Goal: Transaction & Acquisition: Purchase product/service

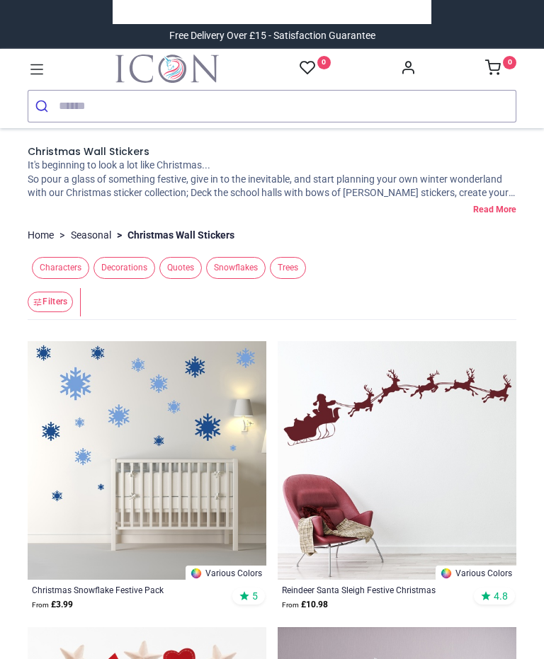
click at [152, 102] on input "search" at bounding box center [287, 106] width 457 height 31
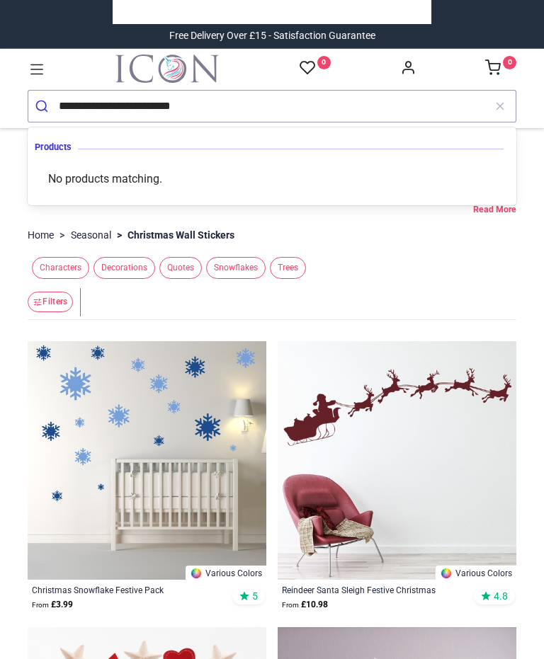
type input "**********"
click at [43, 106] on button "submit" at bounding box center [43, 106] width 30 height 31
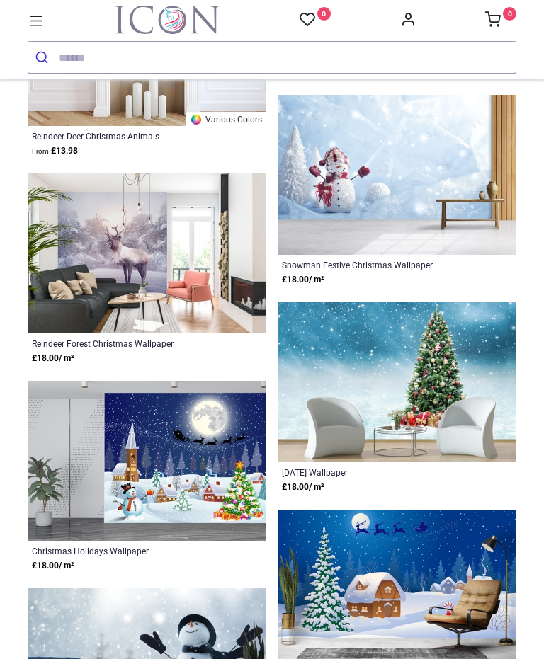
scroll to position [2321, 0]
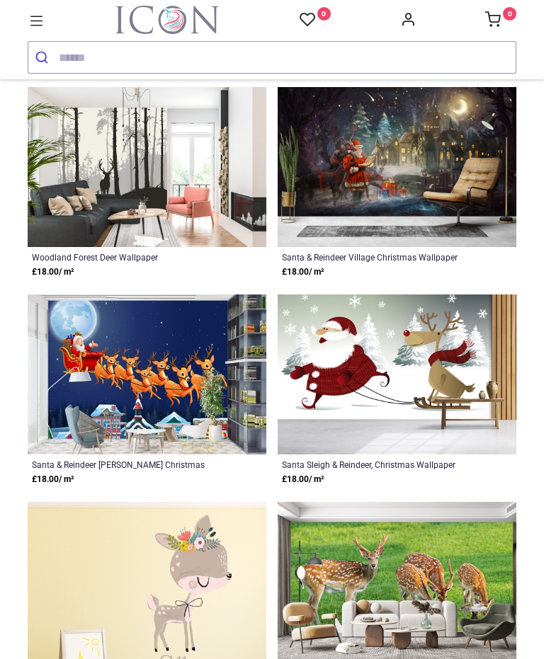
scroll to position [3424, 0]
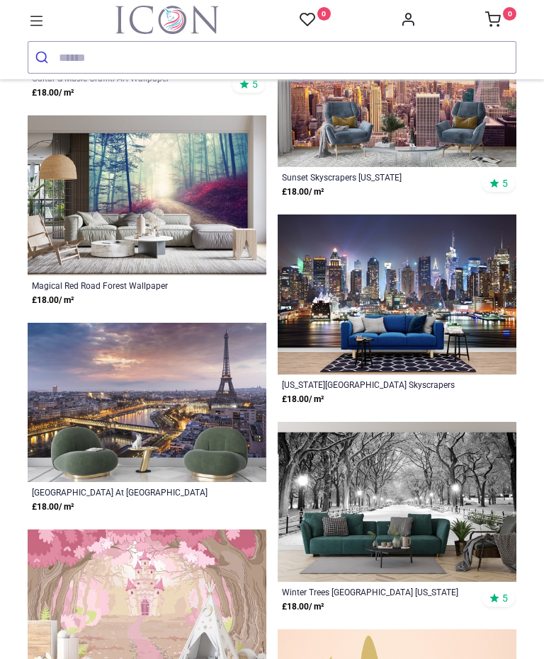
scroll to position [9181, 0]
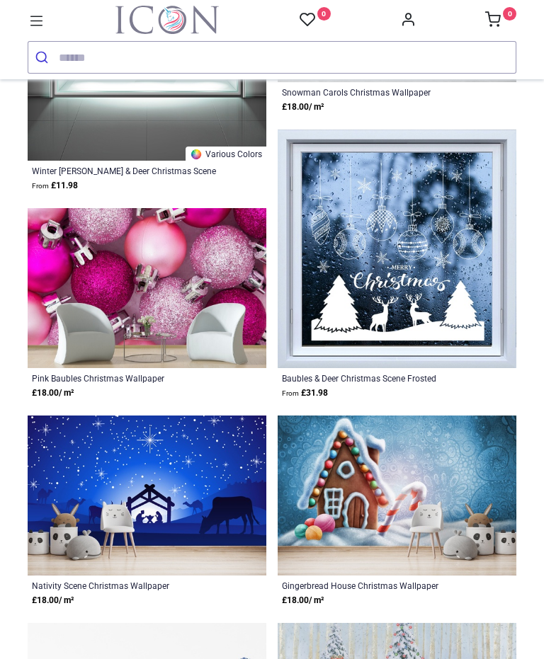
scroll to position [887, 0]
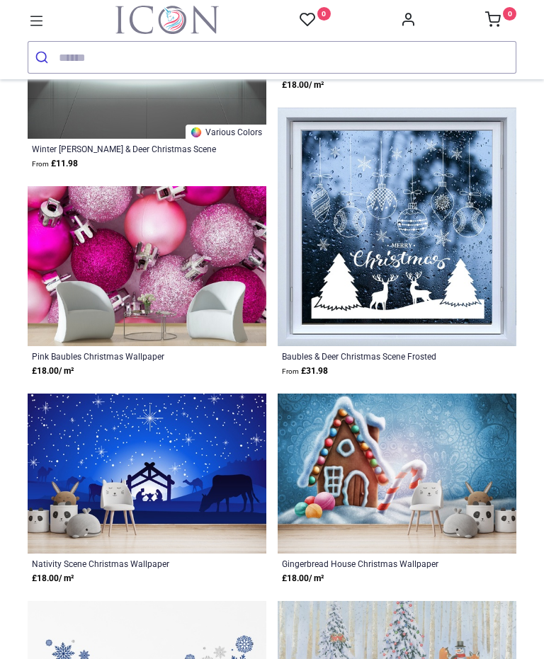
click at [428, 302] on img at bounding box center [397, 227] width 239 height 239
click at [427, 301] on img at bounding box center [397, 227] width 239 height 239
click at [398, 346] on img at bounding box center [397, 227] width 239 height 239
click at [410, 362] on div "Baubles & Deer Christmas Scene Frosted Window Sticker" at bounding box center [374, 356] width 184 height 11
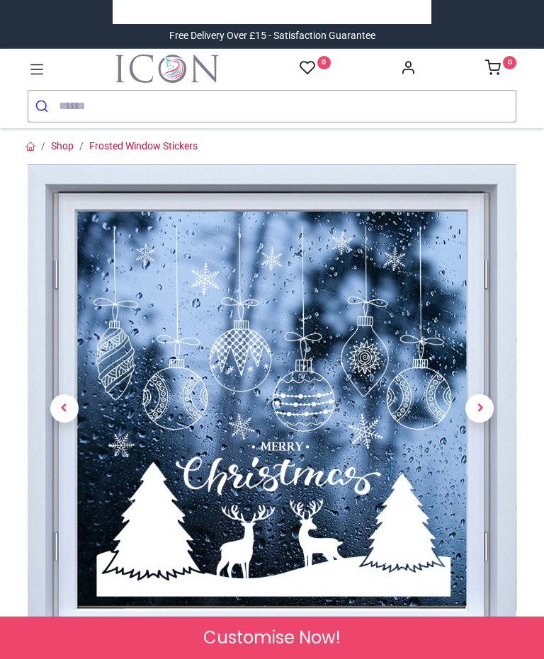
click at [482, 404] on span "Next" at bounding box center [479, 408] width 28 height 28
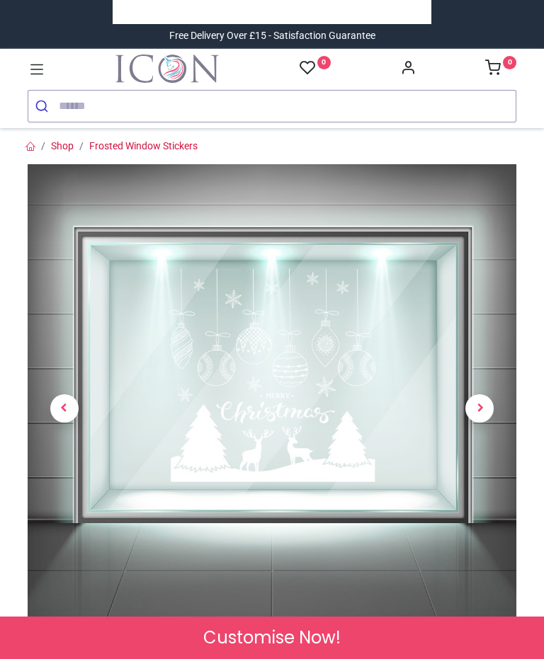
click at [479, 414] on span "Next" at bounding box center [479, 408] width 28 height 28
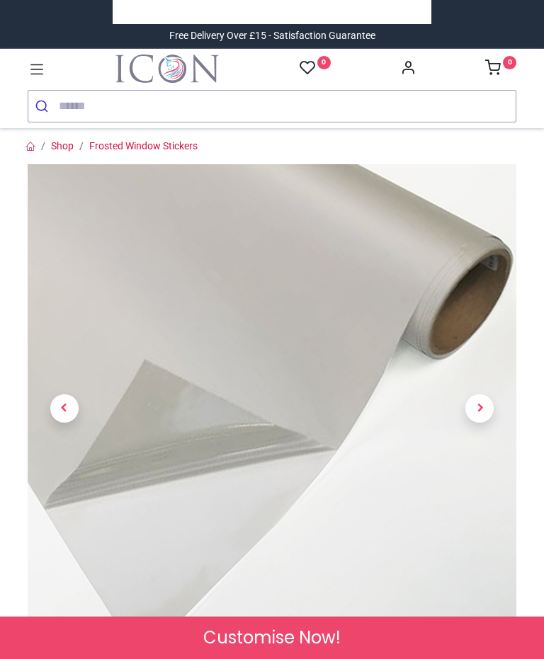
click at [477, 411] on span "Next" at bounding box center [479, 408] width 28 height 28
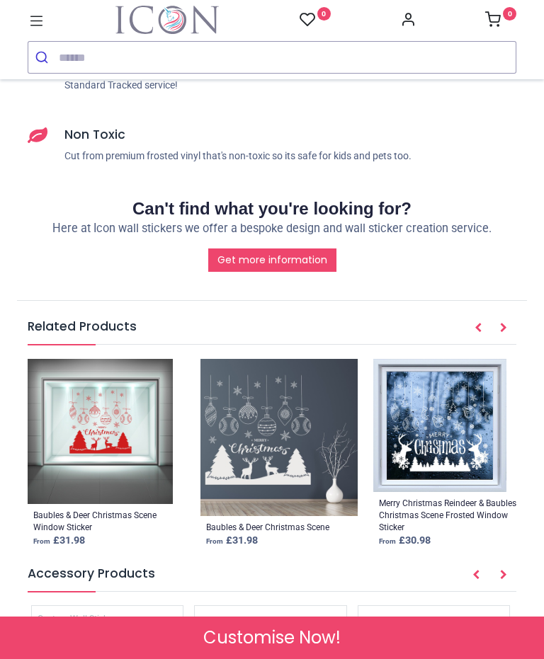
scroll to position [1309, 0]
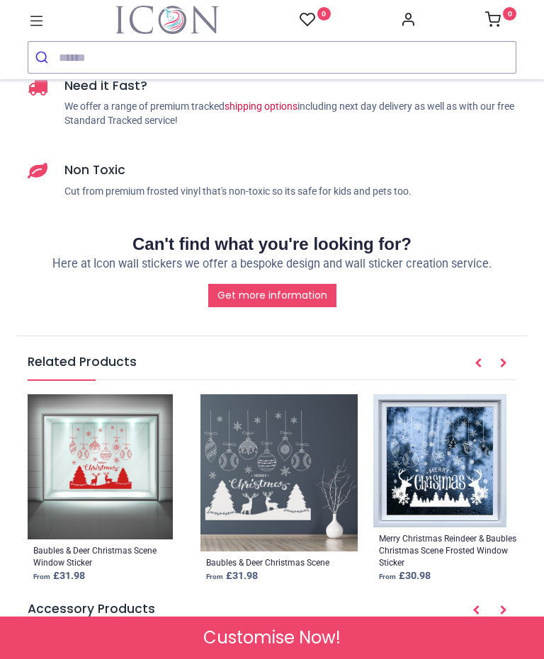
click at [435, 540] on div "Merry Christmas Reindeer & Baubles Christmas Scene Frosted Window Sticker" at bounding box center [450, 550] width 142 height 35
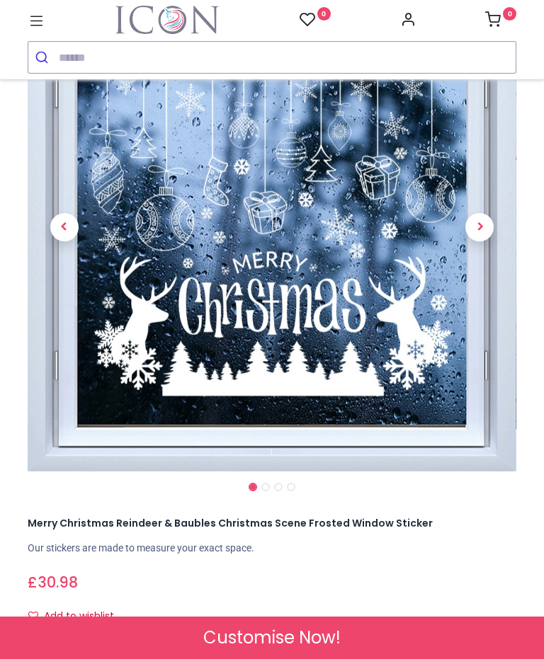
scroll to position [110, 0]
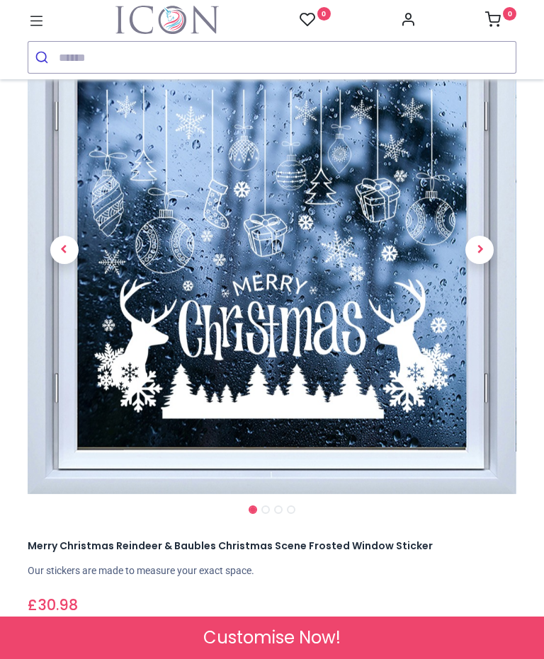
click at [133, 57] on input "search" at bounding box center [287, 57] width 457 height 31
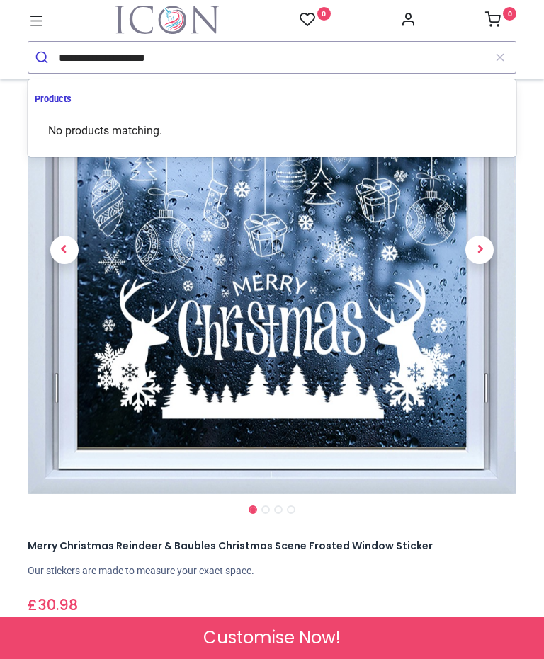
type input "**********"
click at [43, 57] on button "submit" at bounding box center [43, 57] width 30 height 31
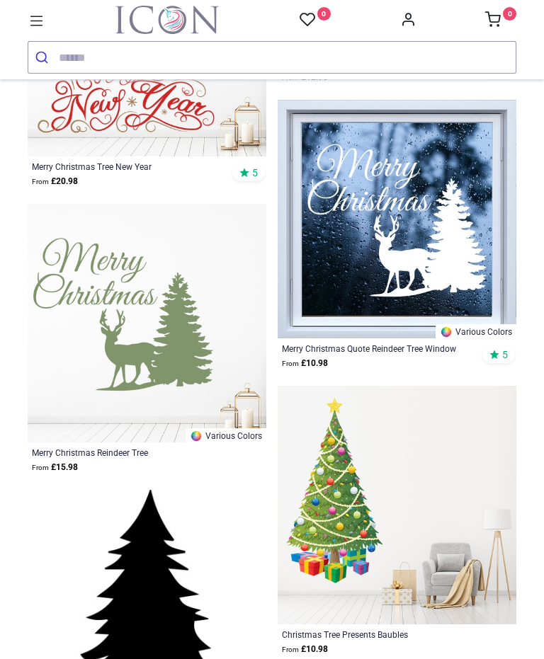
scroll to position [2404, 0]
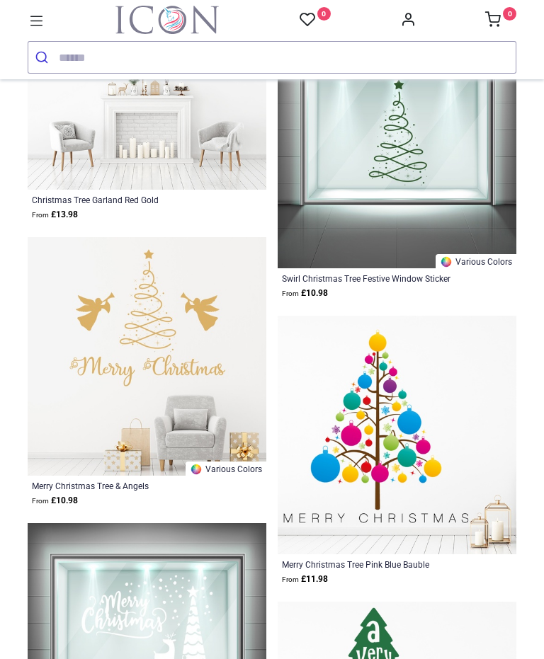
scroll to position [4192, 0]
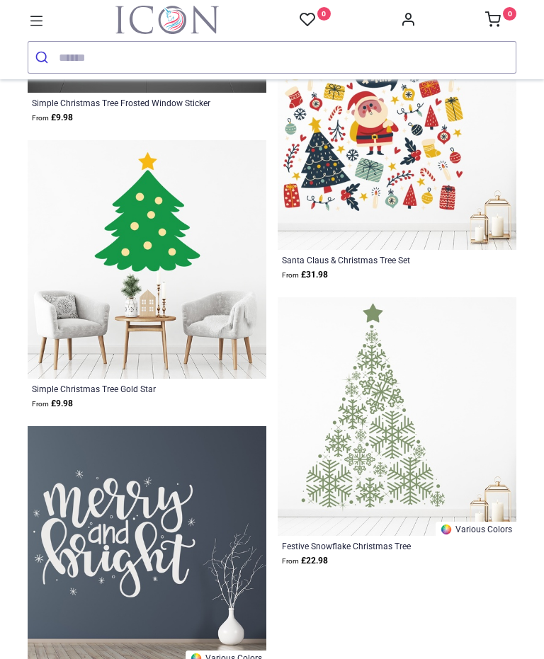
scroll to position [11702, 0]
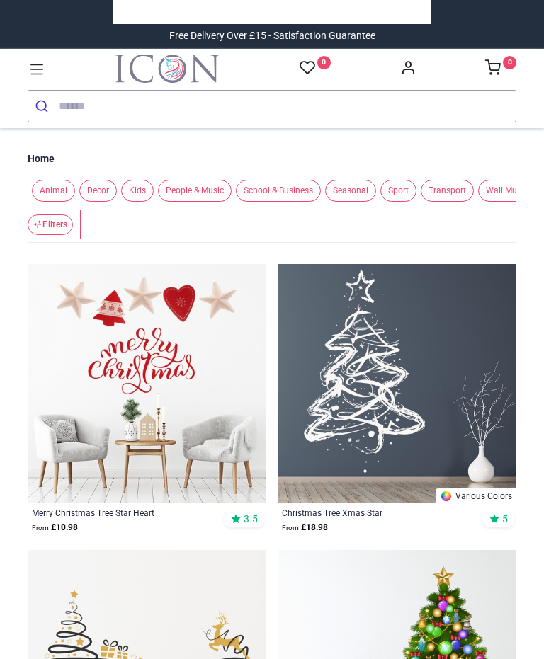
click at [121, 108] on input "search" at bounding box center [287, 106] width 457 height 31
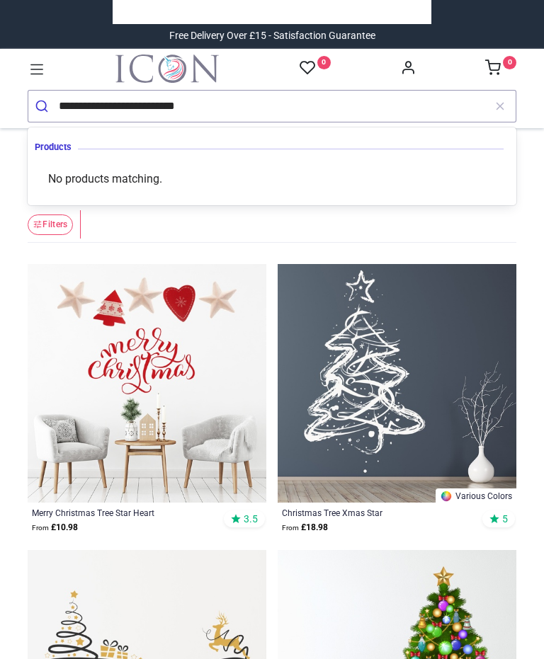
type input "**********"
click at [43, 106] on button "submit" at bounding box center [43, 106] width 30 height 31
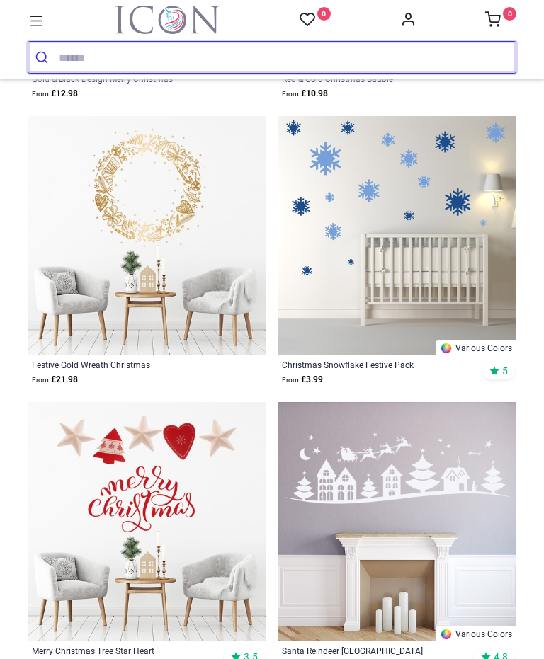
scroll to position [2382, 0]
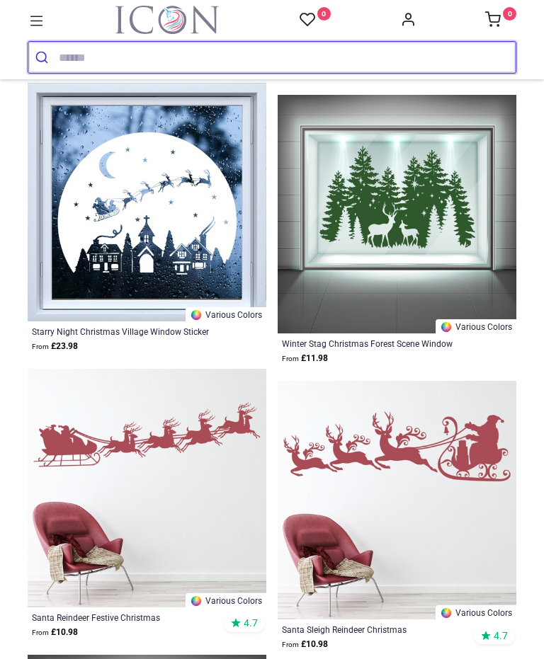
scroll to position [6839, 0]
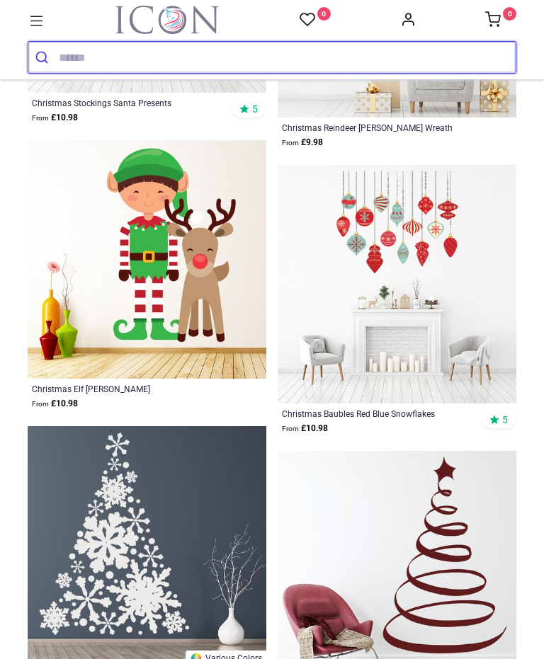
scroll to position [11217, 0]
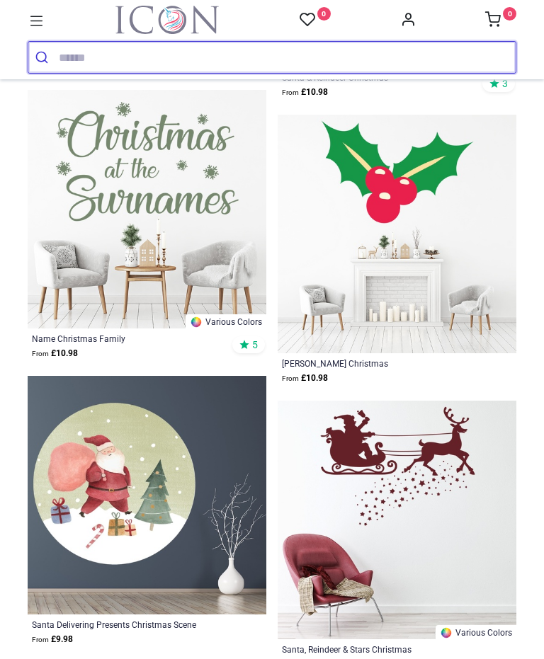
scroll to position [15820, 0]
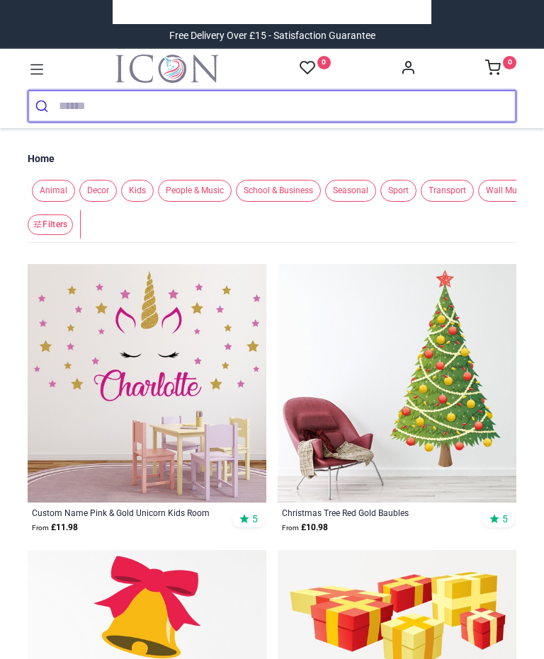
click at [127, 104] on input "search" at bounding box center [287, 106] width 457 height 31
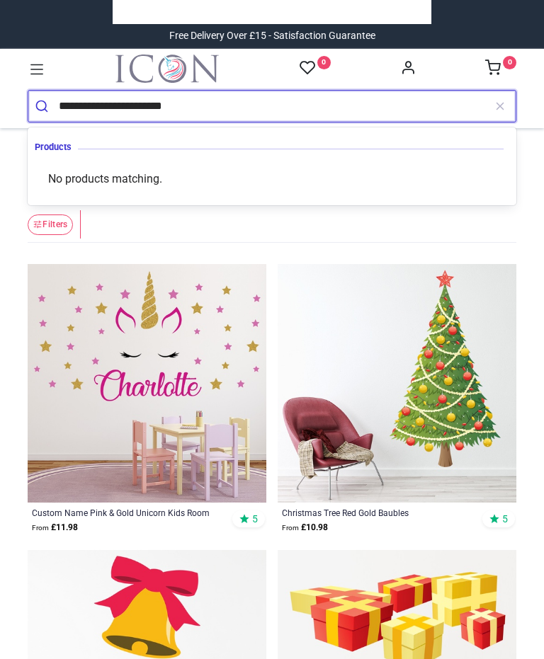
type input "**********"
click at [43, 106] on button "submit" at bounding box center [43, 106] width 30 height 31
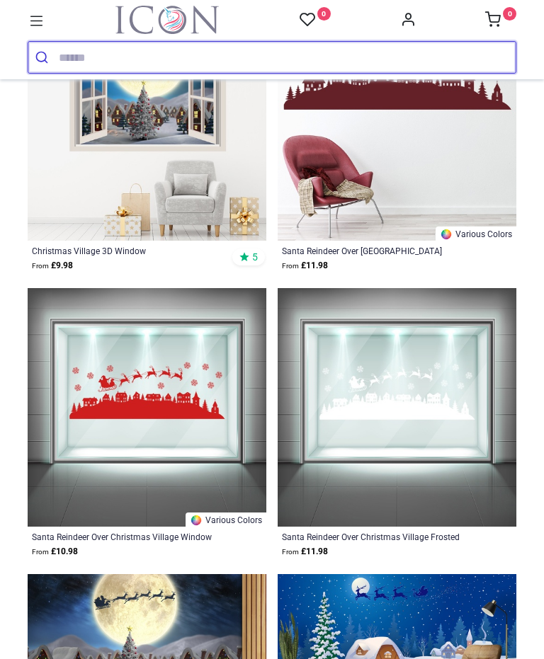
scroll to position [1045, 0]
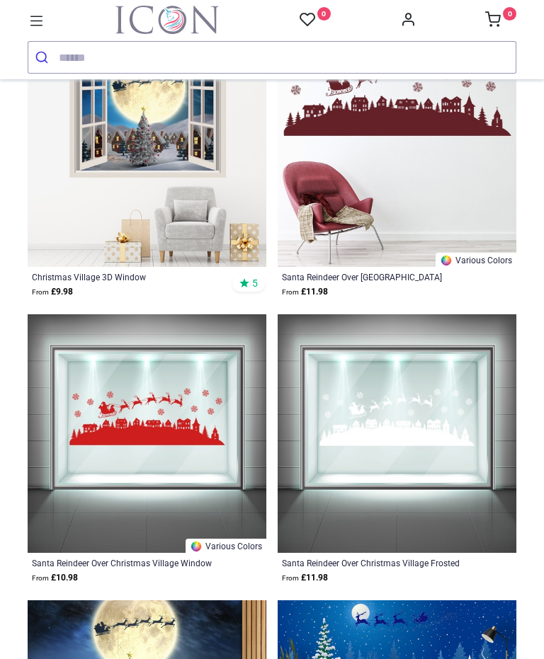
click at [124, 283] on div "Christmas Village 3D Window" at bounding box center [124, 276] width 184 height 11
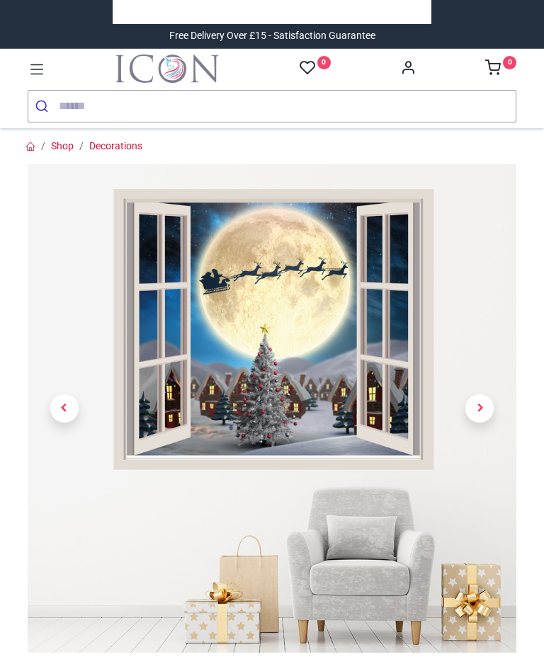
click at [483, 391] on link at bounding box center [480, 409] width 74 height 342
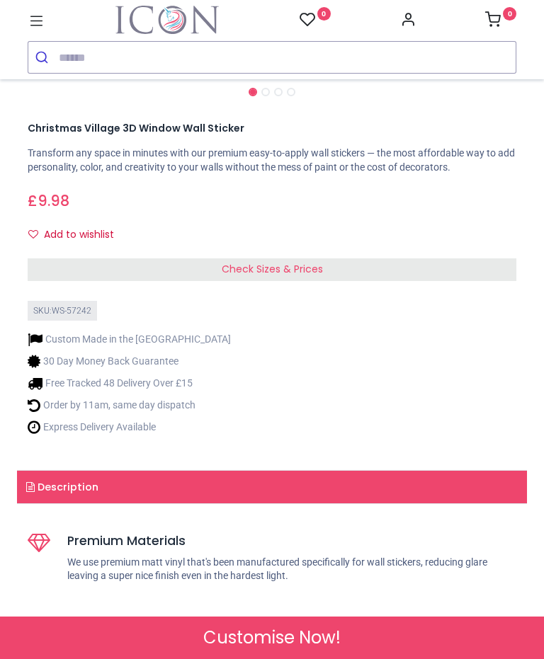
scroll to position [515, 0]
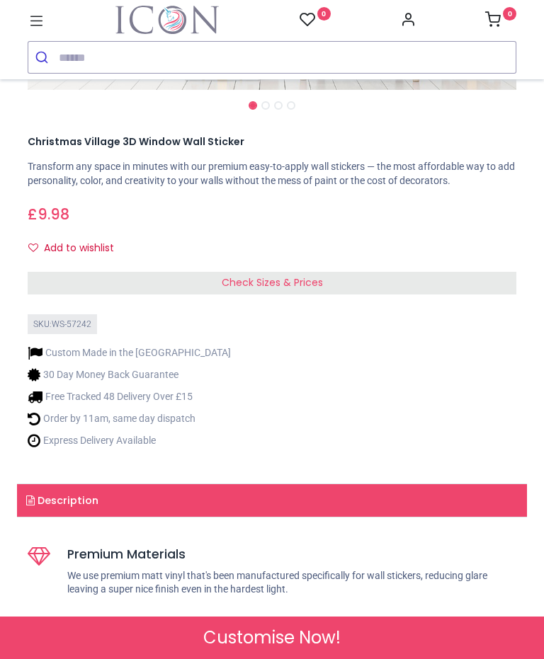
click at [320, 282] on span "Check Sizes & Prices" at bounding box center [272, 282] width 101 height 14
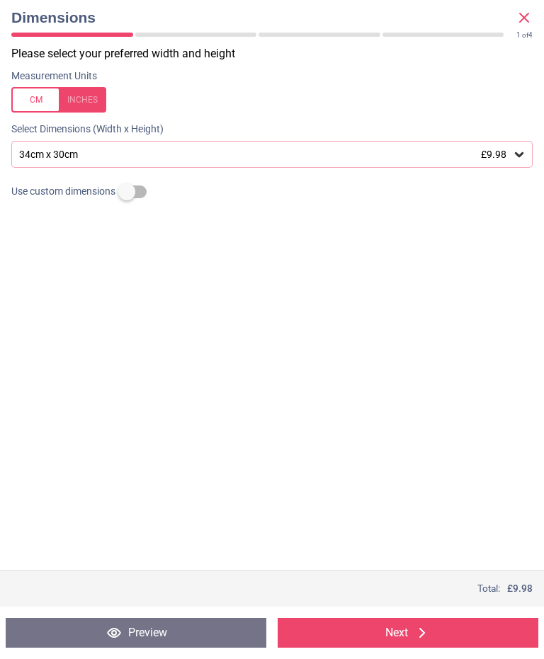
click at [523, 154] on icon at bounding box center [519, 154] width 14 height 14
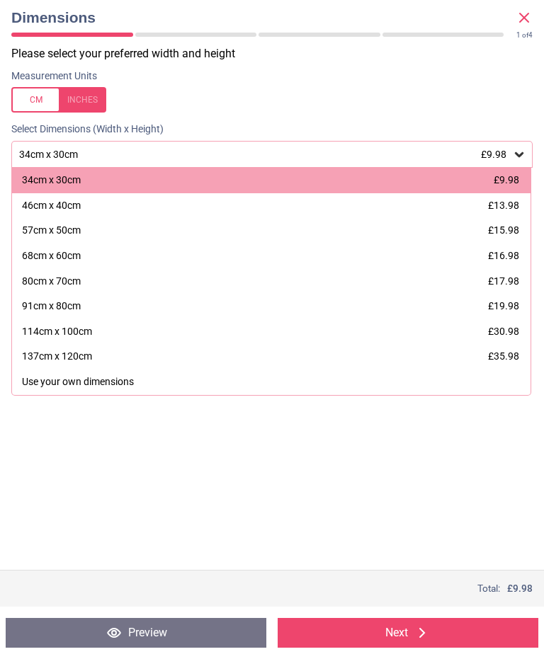
click at [489, 333] on span "£30.98" at bounding box center [503, 331] width 31 height 11
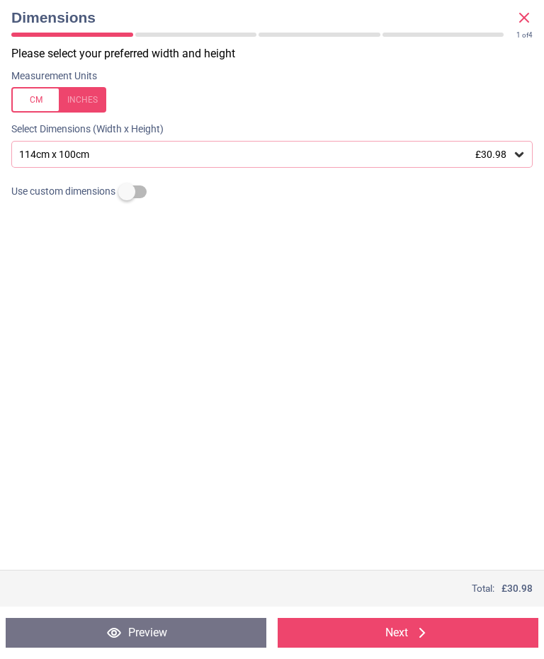
click at [430, 447] on div "Please select your preferred width and height Measurement Units Select Dimensio…" at bounding box center [272, 308] width 544 height 524
click at [404, 644] on button "Next" at bounding box center [408, 633] width 261 height 30
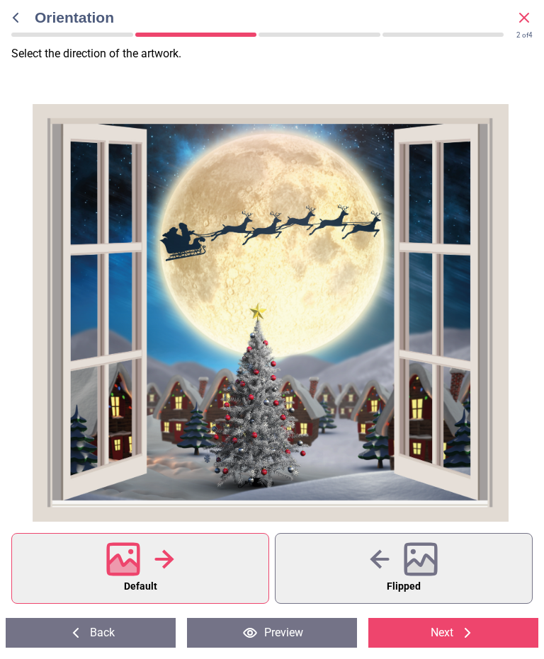
click at [428, 508] on div at bounding box center [270, 313] width 541 height 418
click at [524, 17] on icon at bounding box center [524, 17] width 8 height 8
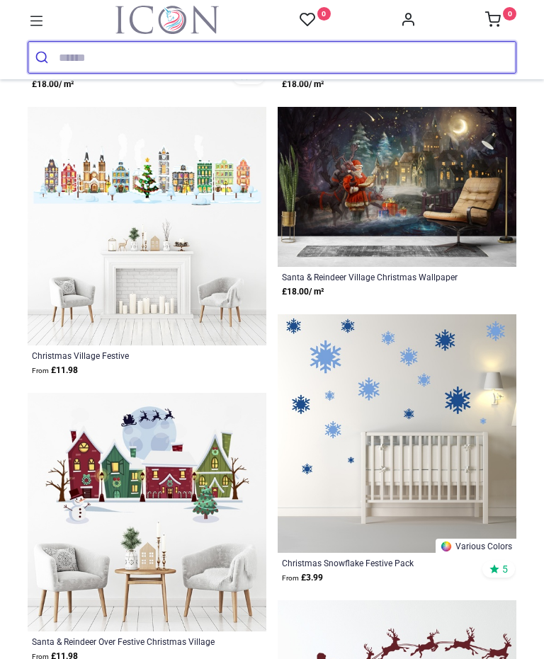
scroll to position [1755, 0]
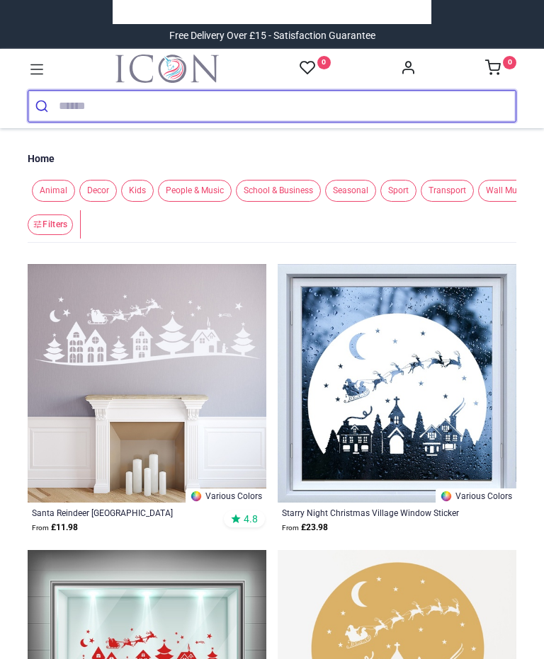
click at [108, 103] on input "search" at bounding box center [287, 106] width 457 height 31
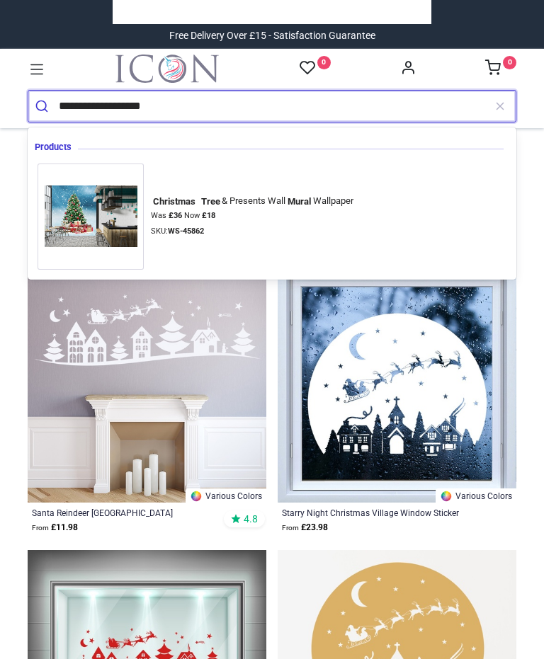
type input "**********"
click at [43, 106] on button "submit" at bounding box center [43, 106] width 30 height 31
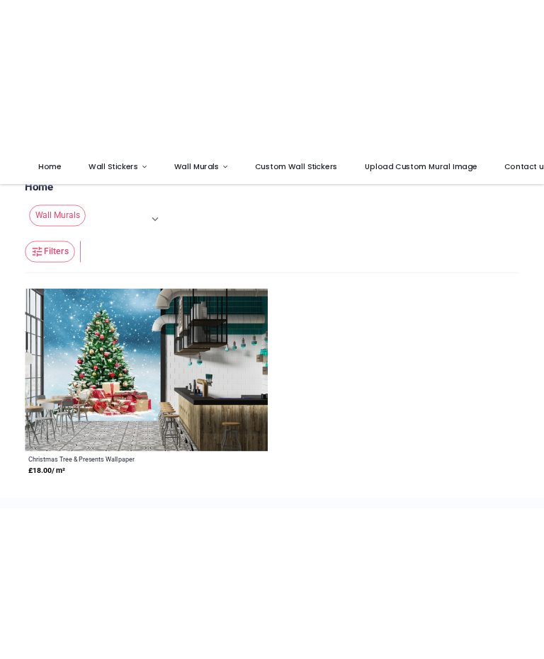
scroll to position [40, 0]
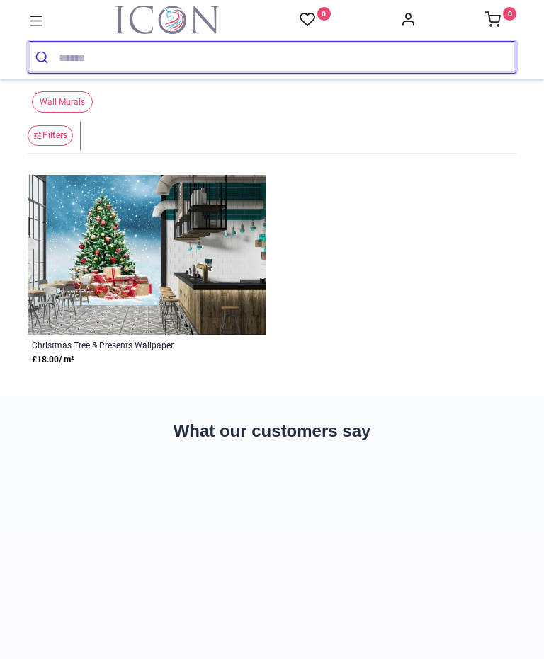
click at [207, 279] on img at bounding box center [147, 255] width 239 height 160
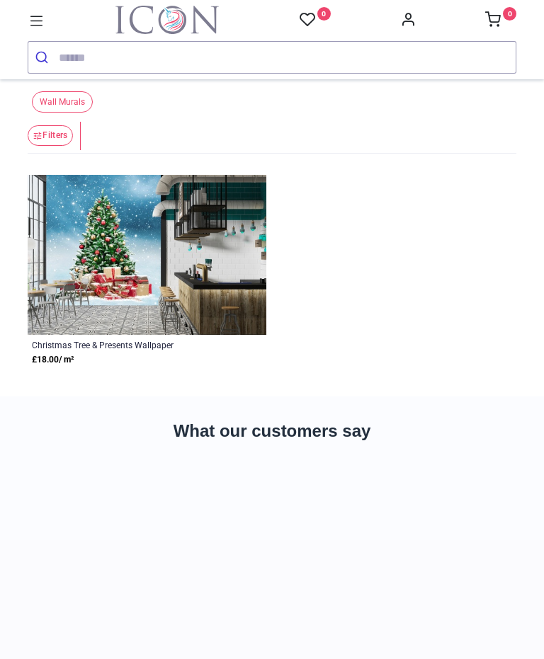
click at [203, 300] on img at bounding box center [147, 255] width 239 height 160
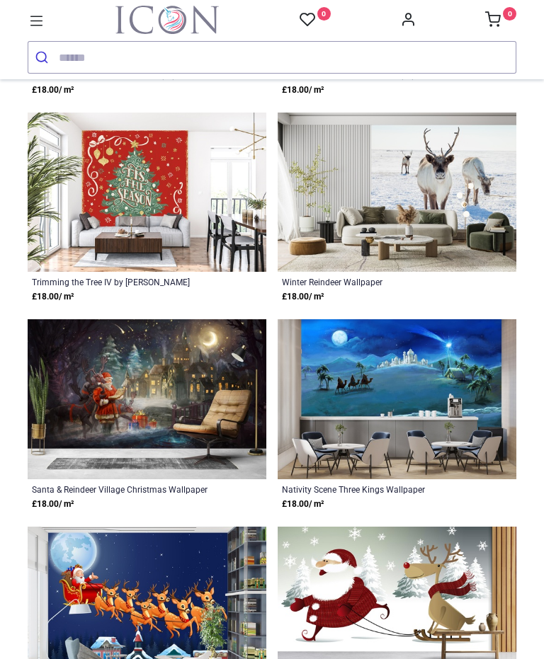
scroll to position [2483, 0]
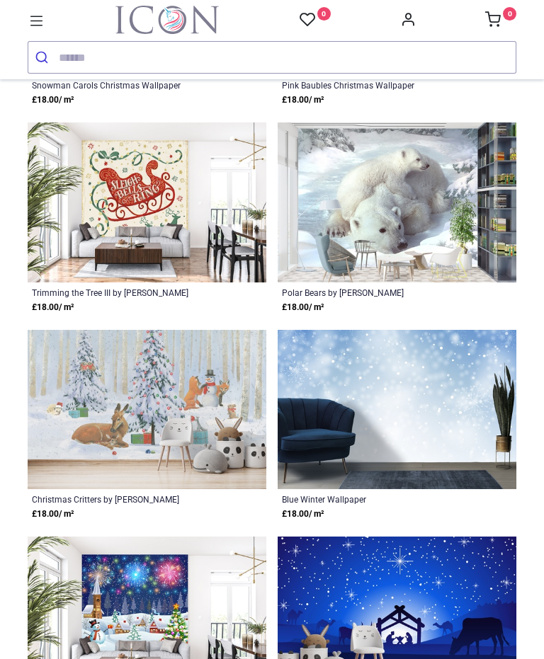
scroll to position [593, 0]
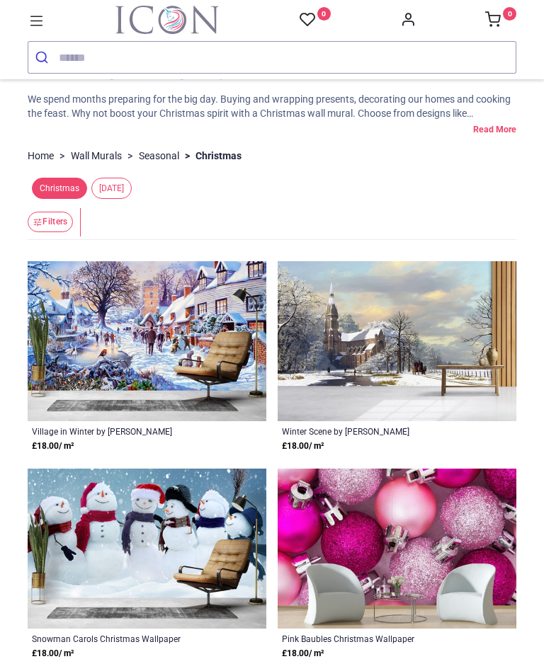
scroll to position [33, 0]
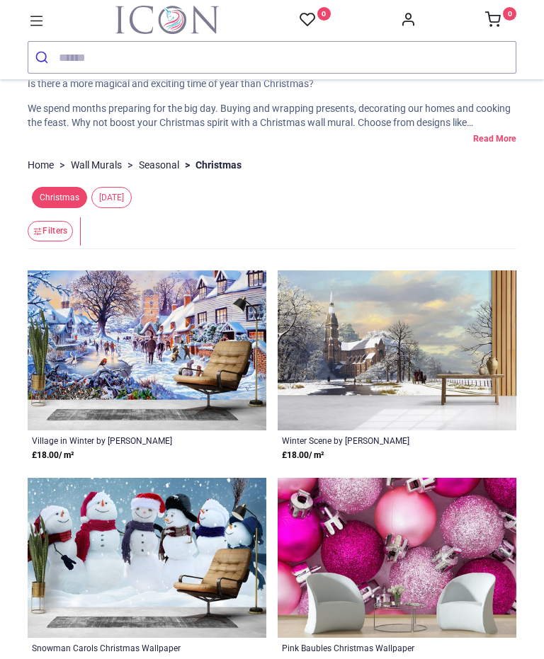
click at [162, 409] on img at bounding box center [147, 351] width 239 height 160
click at [159, 387] on img at bounding box center [147, 351] width 239 height 160
click at [134, 446] on div "Village in Winter by [PERSON_NAME]" at bounding box center [124, 440] width 184 height 11
click at [135, 446] on div "Village in Winter by [PERSON_NAME]" at bounding box center [124, 440] width 184 height 11
click at [145, 401] on img at bounding box center [147, 351] width 239 height 160
